Goal: Information Seeking & Learning: Compare options

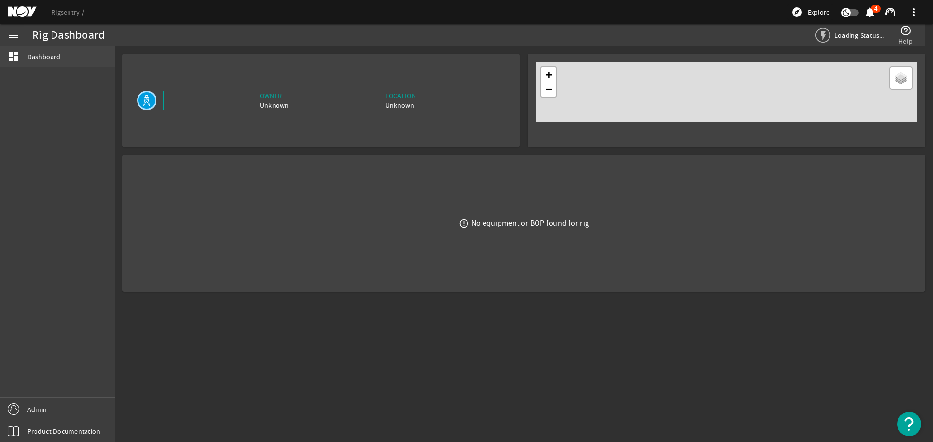
click at [45, 57] on span "Dashboard" at bounding box center [43, 57] width 33 height 10
click at [65, 13] on link "Rigsentry" at bounding box center [67, 12] width 33 height 9
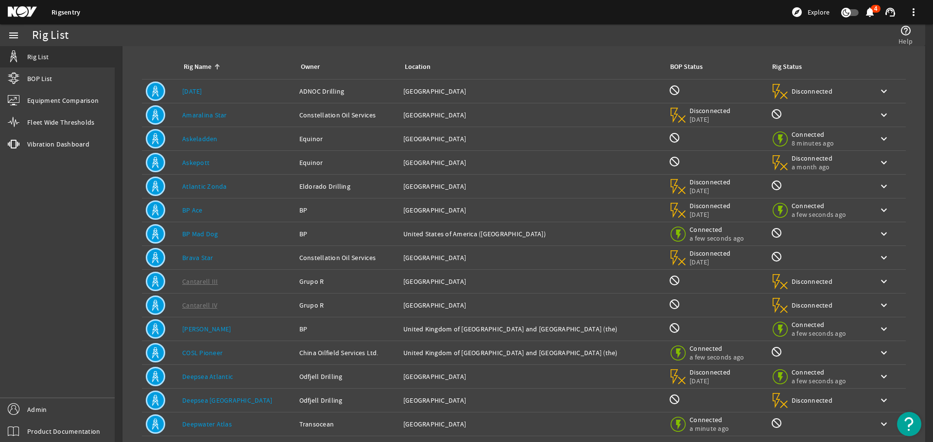
scroll to position [96, 0]
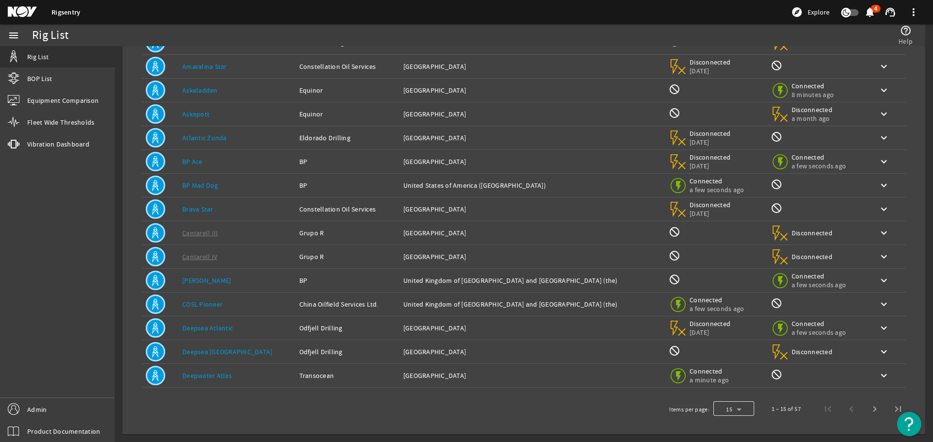
click at [740, 409] on div at bounding box center [733, 409] width 41 height 23
click at [724, 390] on mat-option "25" at bounding box center [726, 384] width 41 height 23
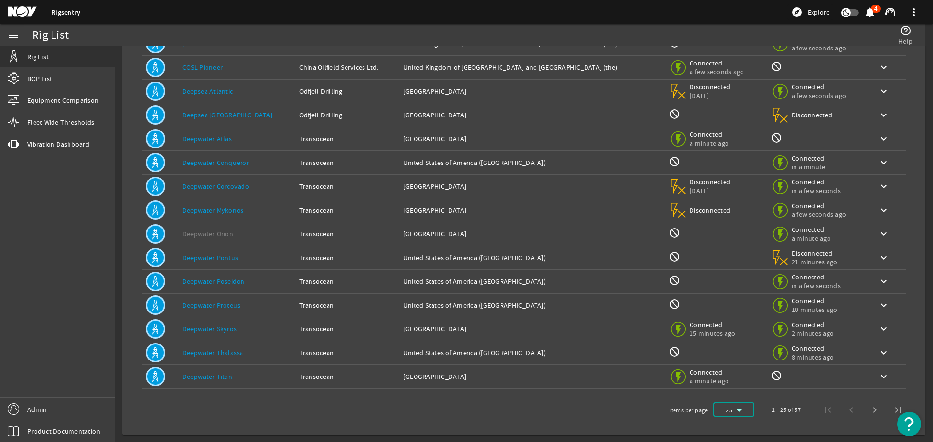
scroll to position [334, 0]
click at [201, 377] on link "Deepwater Titan" at bounding box center [207, 376] width 50 height 9
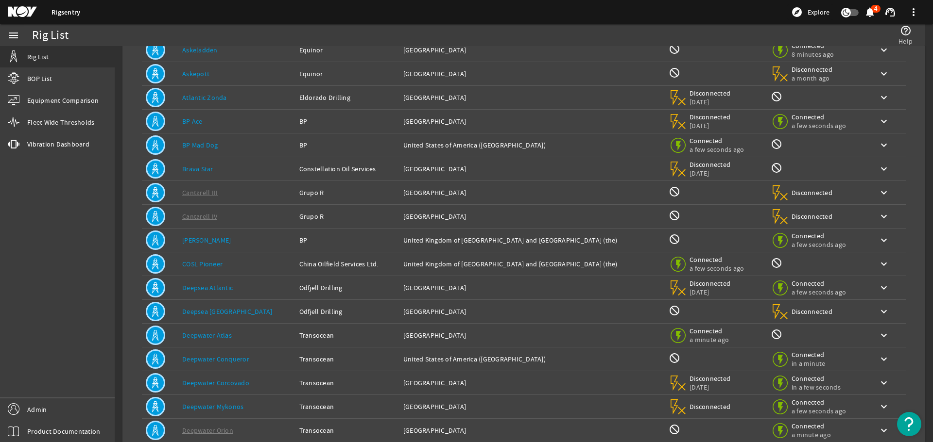
scroll to position [135, 0]
click at [205, 242] on link "[PERSON_NAME]" at bounding box center [206, 241] width 49 height 9
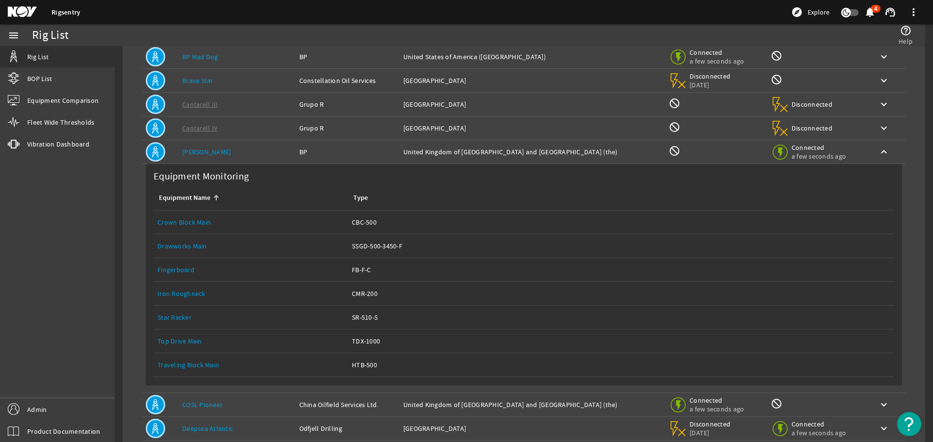
scroll to position [232, 0]
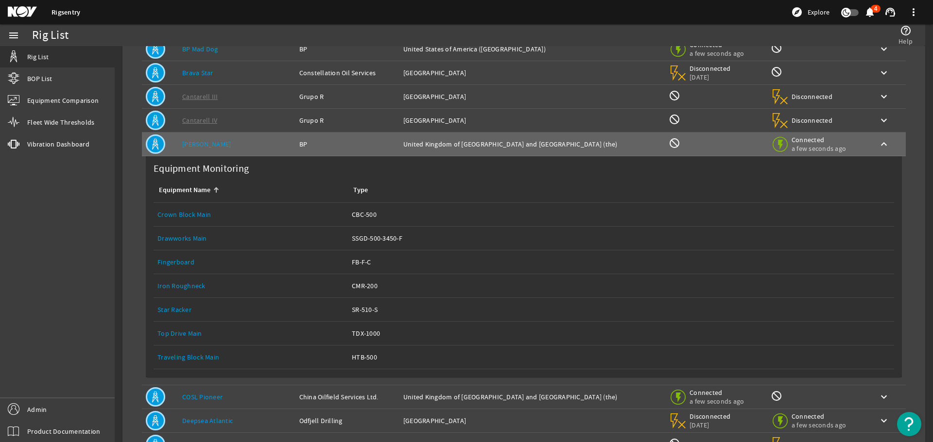
click at [183, 335] on link "Top Drive Main" at bounding box center [179, 333] width 45 height 9
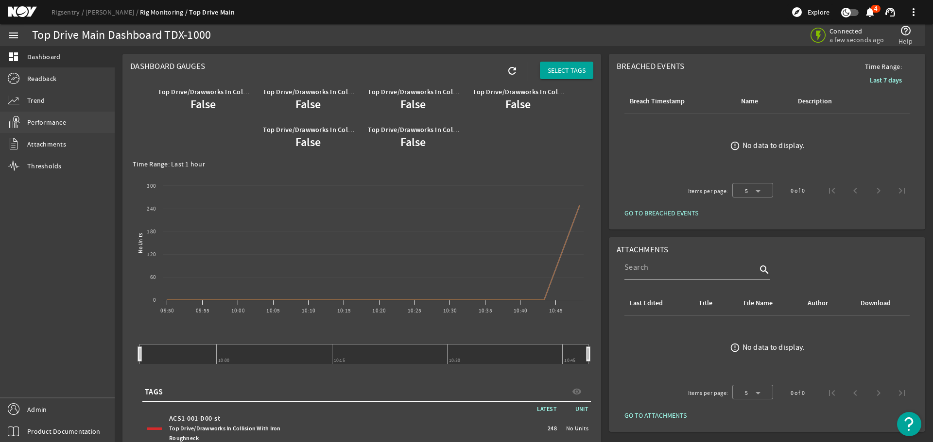
click at [47, 120] on span "Performance" at bounding box center [46, 123] width 39 height 10
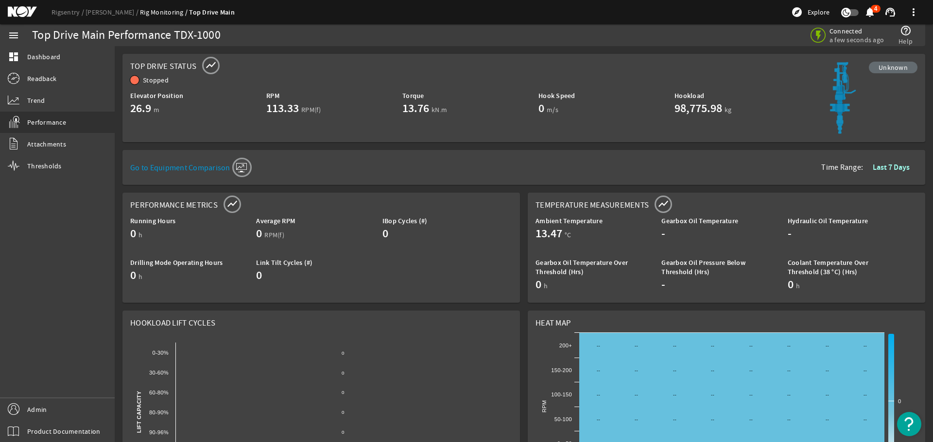
click at [238, 169] on mat-icon at bounding box center [241, 167] width 19 height 19
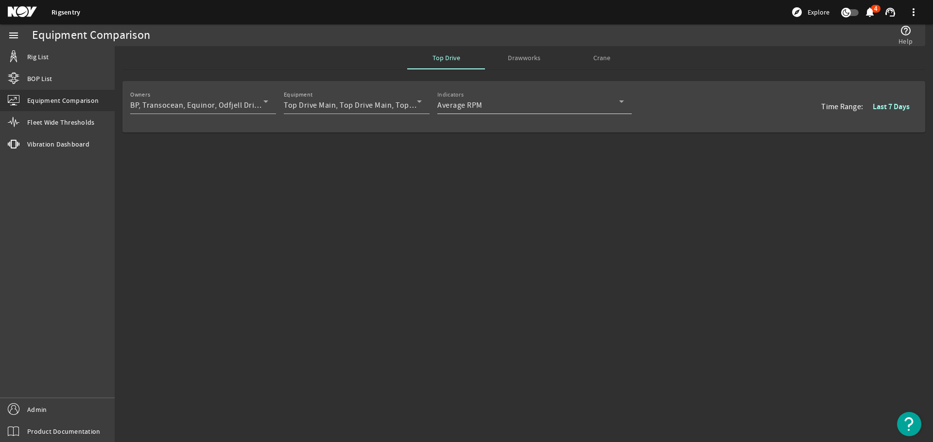
click at [456, 104] on span "Average RPM" at bounding box center [459, 106] width 45 height 10
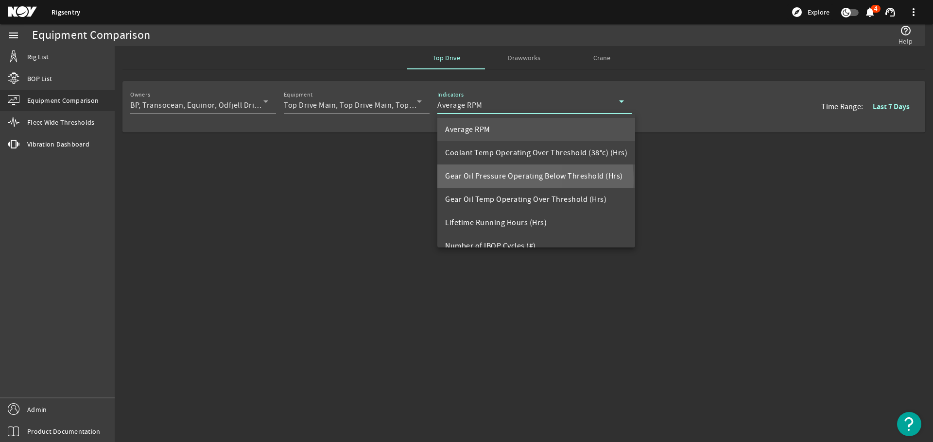
click at [474, 181] on span "Gear Oil Pressure Operating Below Threshold (Hrs)" at bounding box center [534, 176] width 178 height 12
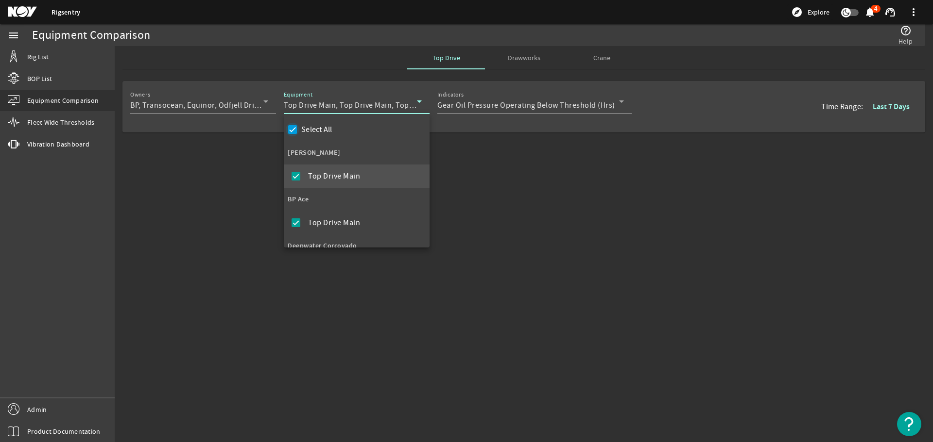
click at [294, 128] on input "Select All" at bounding box center [293, 130] width 14 height 14
checkbox input "false"
click at [294, 174] on mat-pseudo-checkbox at bounding box center [295, 176] width 9 height 9
click at [560, 260] on div at bounding box center [466, 221] width 933 height 442
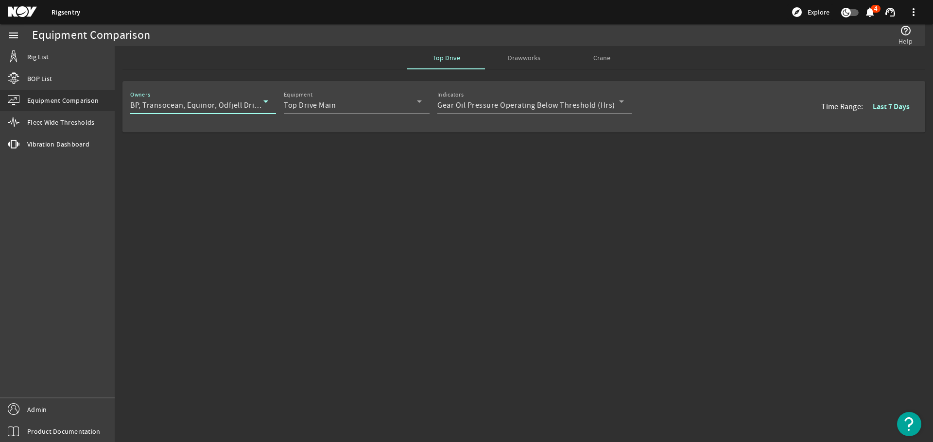
click at [268, 104] on icon at bounding box center [266, 102] width 12 height 12
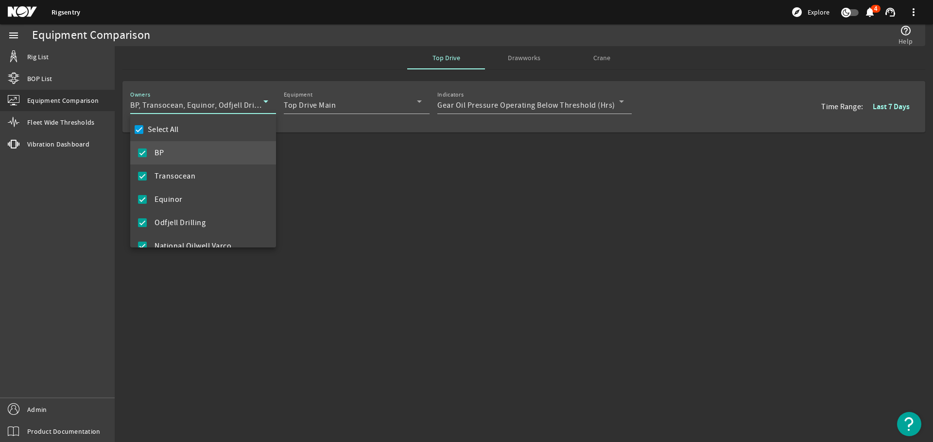
scroll to position [61, 0]
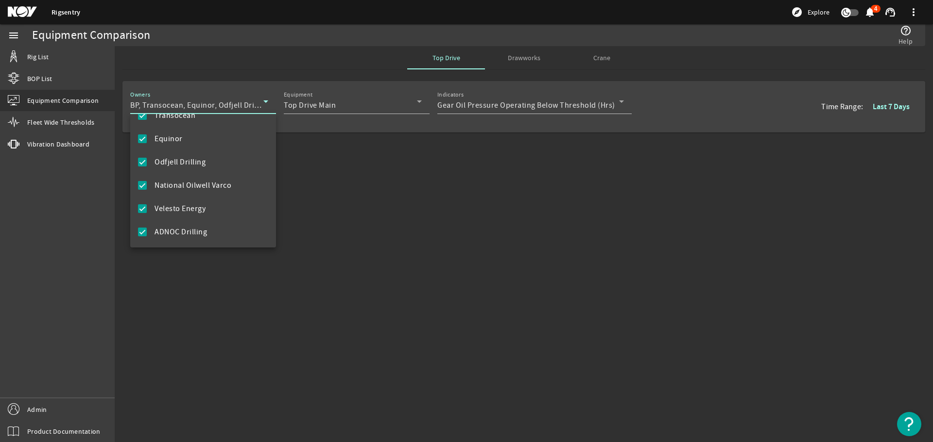
click at [518, 232] on div at bounding box center [466, 221] width 933 height 442
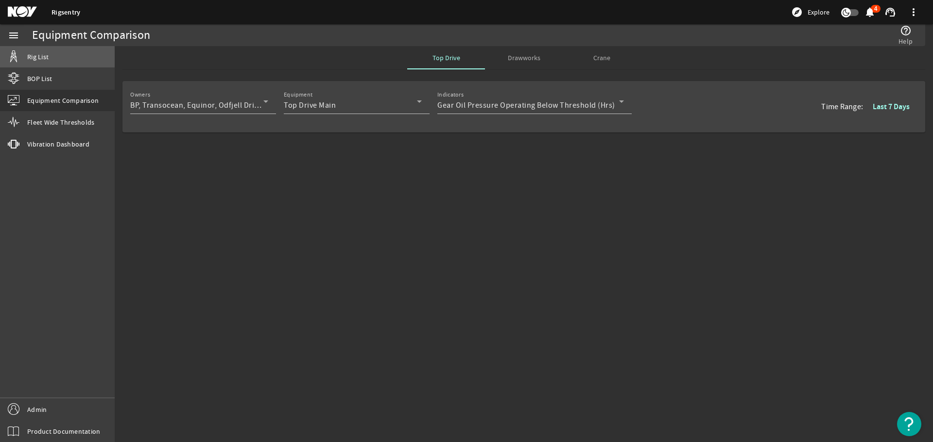
click at [36, 53] on span "Rig List" at bounding box center [37, 57] width 21 height 10
